Goal: Check status: Check status

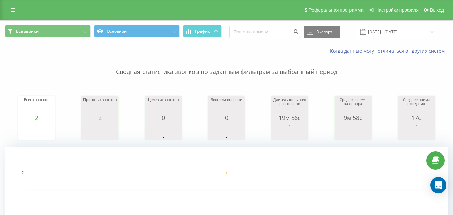
click at [393, 25] on div "Все звонки Основной График Экспорт .csv .xls .xlsx [DATE] - [DATE]" at bounding box center [226, 31] width 452 height 22
click at [392, 33] on input "[DATE] - [DATE]" at bounding box center [397, 31] width 81 height 13
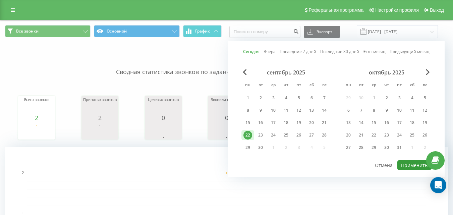
click at [405, 163] on button "Применить" at bounding box center [414, 165] width 34 height 10
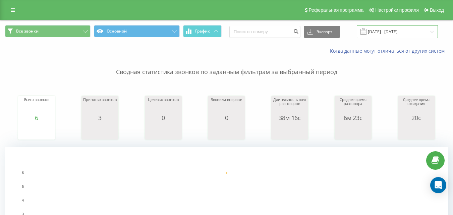
click at [386, 33] on input "[DATE] - [DATE]" at bounding box center [397, 31] width 81 height 13
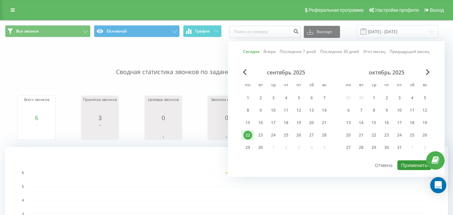
click at [413, 162] on button "Применить" at bounding box center [414, 165] width 34 height 10
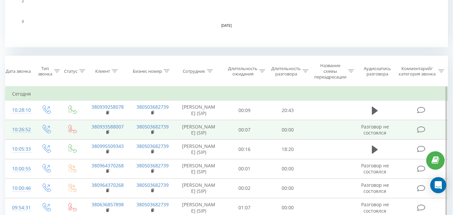
scroll to position [235, 0]
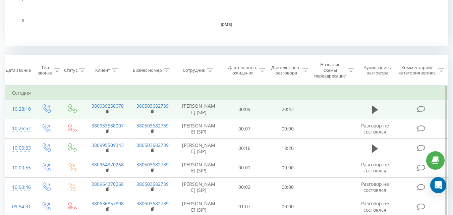
click at [384, 107] on td at bounding box center [375, 109] width 42 height 19
click at [374, 111] on icon at bounding box center [375, 109] width 6 height 8
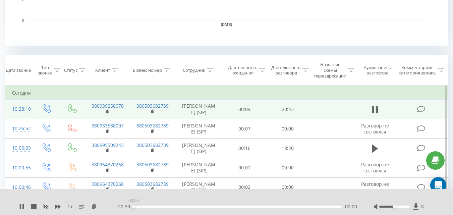
drag, startPoint x: 135, startPoint y: 207, endPoint x: 125, endPoint y: 207, distance: 9.7
click at [125, 207] on div "- 20:39 00:00 00:00" at bounding box center [236, 206] width 241 height 7
drag, startPoint x: 133, startPoint y: 207, endPoint x: 116, endPoint y: 206, distance: 17.4
click at [121, 207] on div "- 20:39 00:00 00:00" at bounding box center [236, 206] width 241 height 7
drag, startPoint x: 134, startPoint y: 207, endPoint x: 124, endPoint y: 207, distance: 10.1
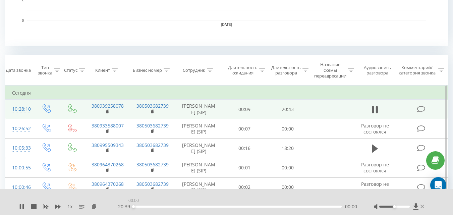
click at [125, 207] on div "- 20:39 00:00 00:00" at bounding box center [236, 206] width 241 height 7
click at [23, 206] on icon at bounding box center [22, 206] width 1 height 5
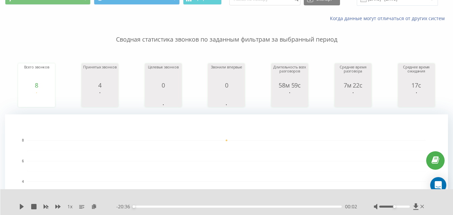
scroll to position [0, 0]
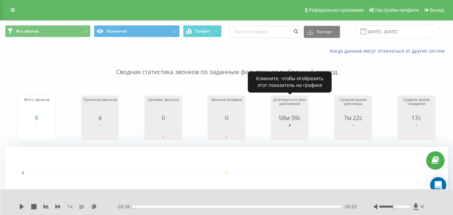
click at [292, 126] on rect "A chart." at bounding box center [290, 131] width 34 height 12
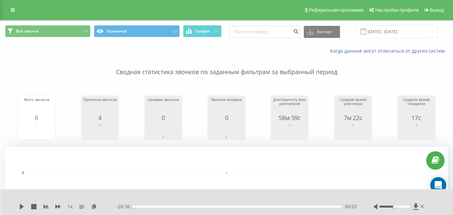
click at [366, 32] on span at bounding box center [363, 32] width 6 height 6
click at [378, 33] on input "[DATE] - [DATE]" at bounding box center [397, 31] width 81 height 13
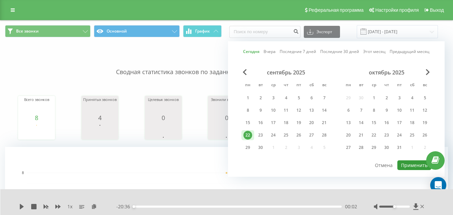
click at [406, 163] on button "Применить" at bounding box center [414, 165] width 34 height 10
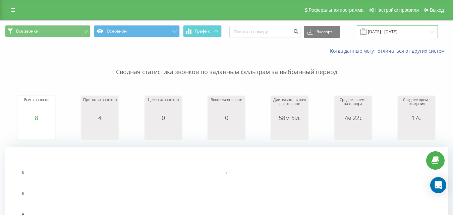
click at [375, 31] on input "[DATE] - [DATE]" at bounding box center [397, 31] width 81 height 13
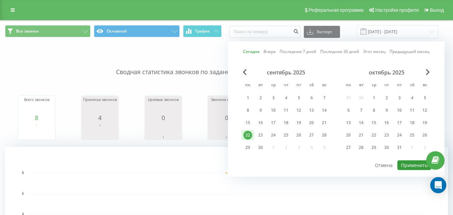
click at [415, 166] on button "Применить" at bounding box center [414, 165] width 34 height 10
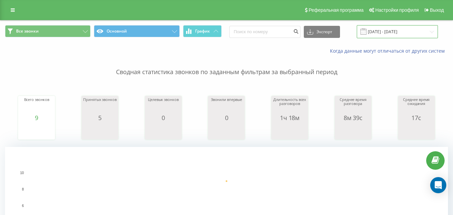
click at [383, 30] on input "[DATE] - [DATE]" at bounding box center [397, 31] width 81 height 13
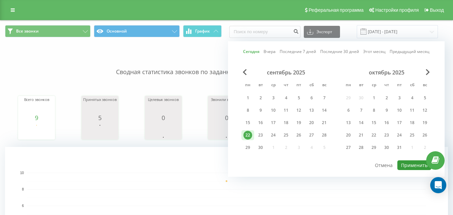
click at [409, 168] on button "Применить" at bounding box center [414, 165] width 34 height 10
